Goal: Transaction & Acquisition: Purchase product/service

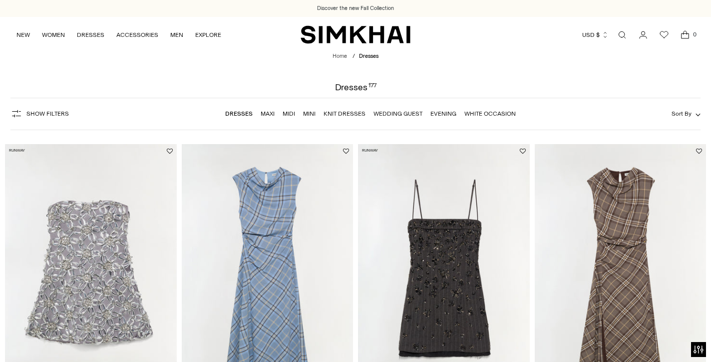
click at [55, 114] on span "Show Filters" at bounding box center [47, 113] width 42 height 7
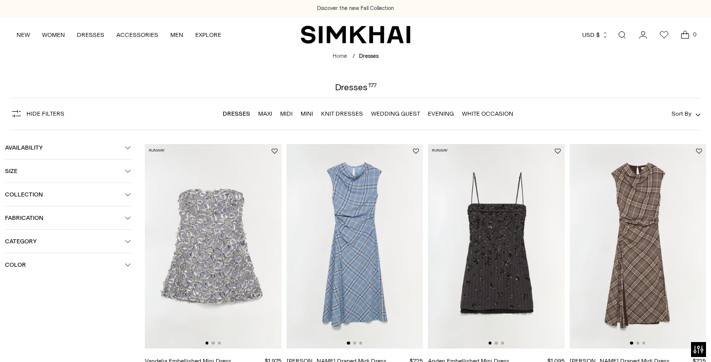
click at [34, 264] on span "Color" at bounding box center [65, 264] width 120 height 7
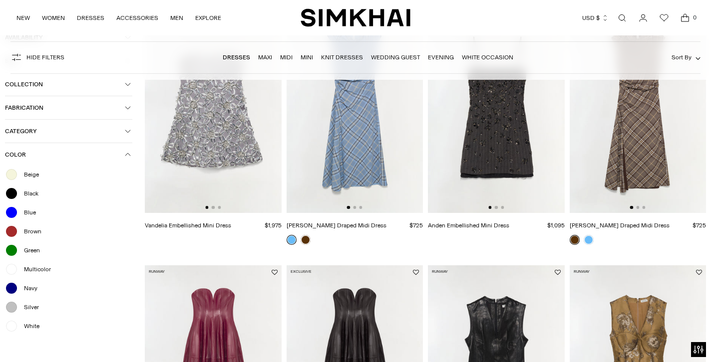
click at [12, 330] on div at bounding box center [11, 326] width 13 height 13
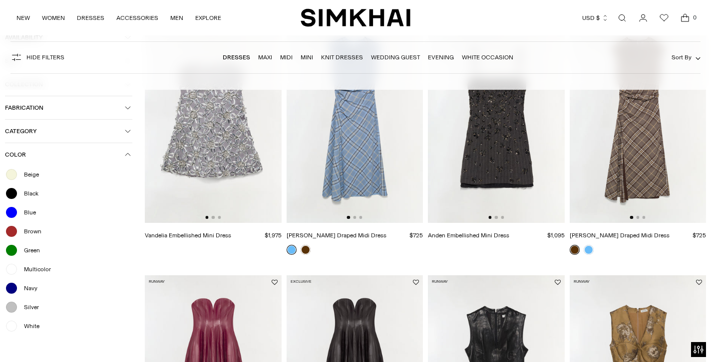
scroll to position [146, 0]
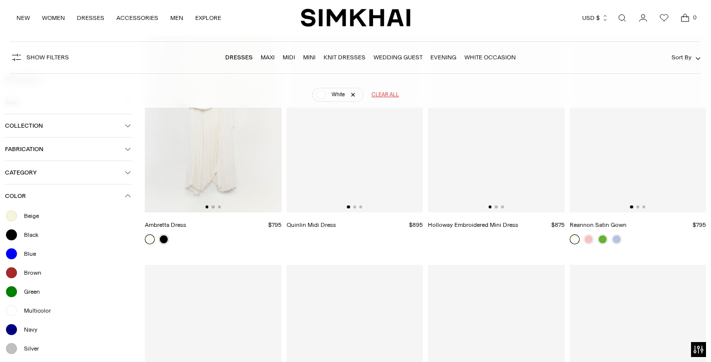
scroll to position [74, 0]
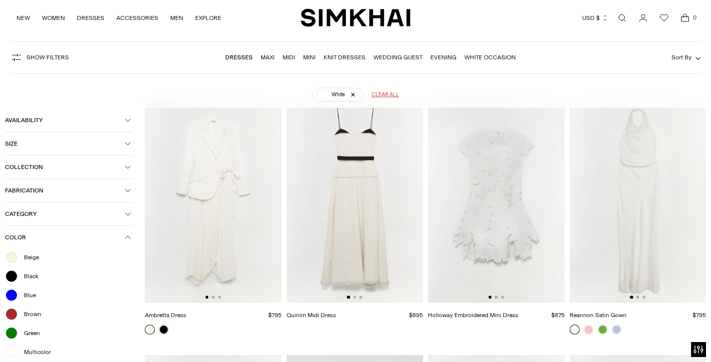
click at [127, 243] on button "Color" at bounding box center [68, 237] width 127 height 23
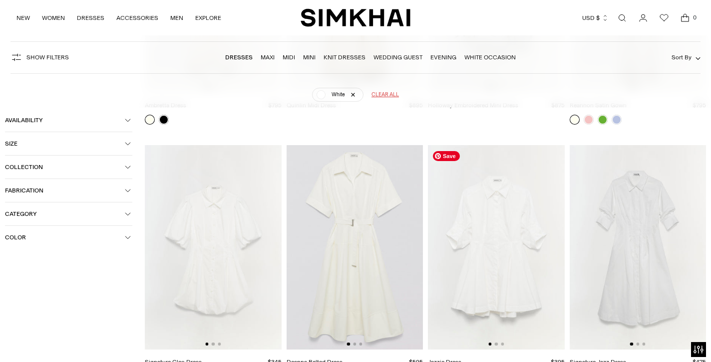
scroll to position [563, 0]
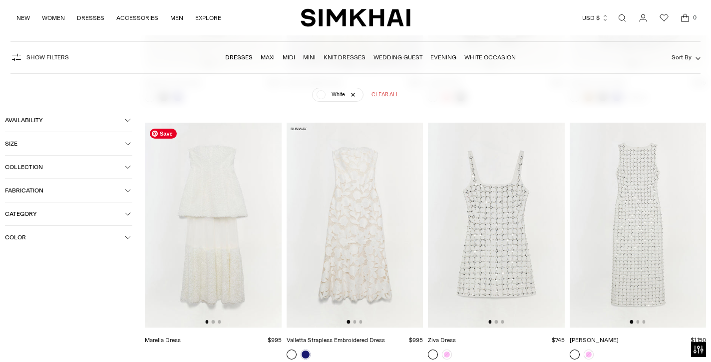
click at [118, 215] on span "Category" at bounding box center [65, 214] width 120 height 7
click at [129, 215] on icon "button" at bounding box center [128, 214] width 6 height 6
click at [126, 166] on icon "button" at bounding box center [128, 167] width 6 height 6
click at [369, 246] on img at bounding box center [354, 225] width 137 height 205
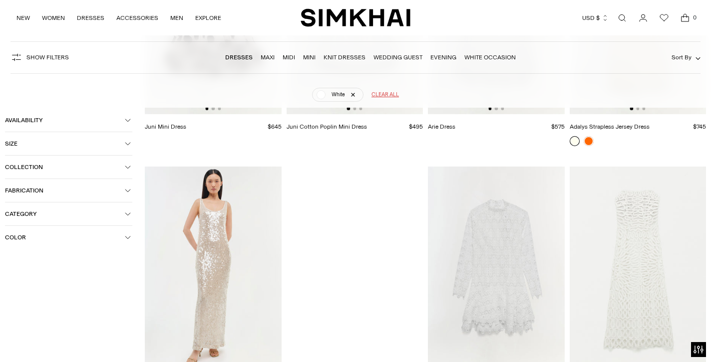
scroll to position [1813, 0]
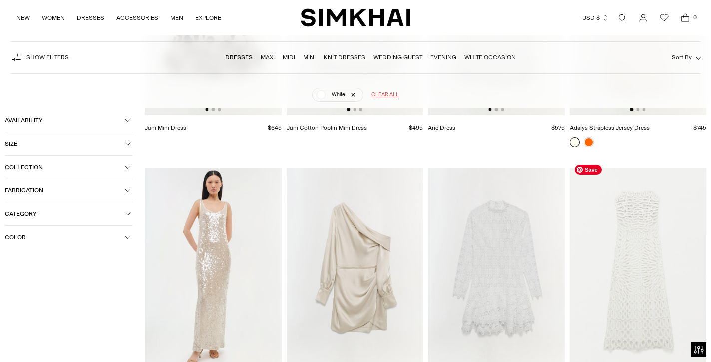
click at [604, 309] on img at bounding box center [637, 270] width 137 height 205
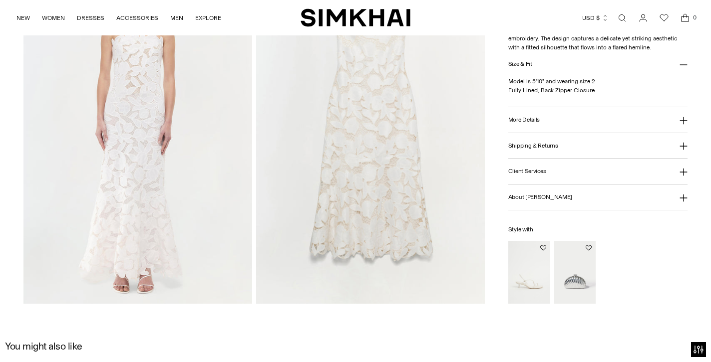
scroll to position [768, 0]
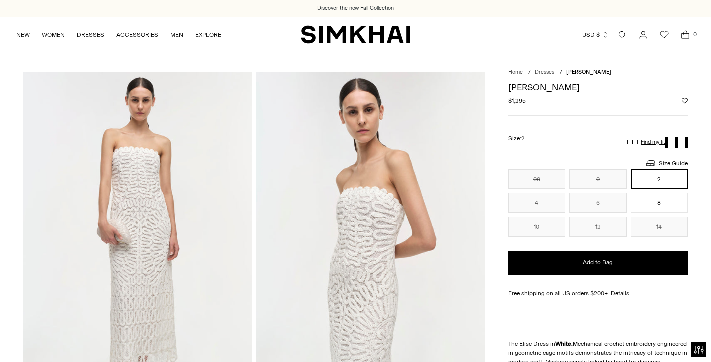
scroll to position [115, 0]
